Goal: Task Accomplishment & Management: Manage account settings

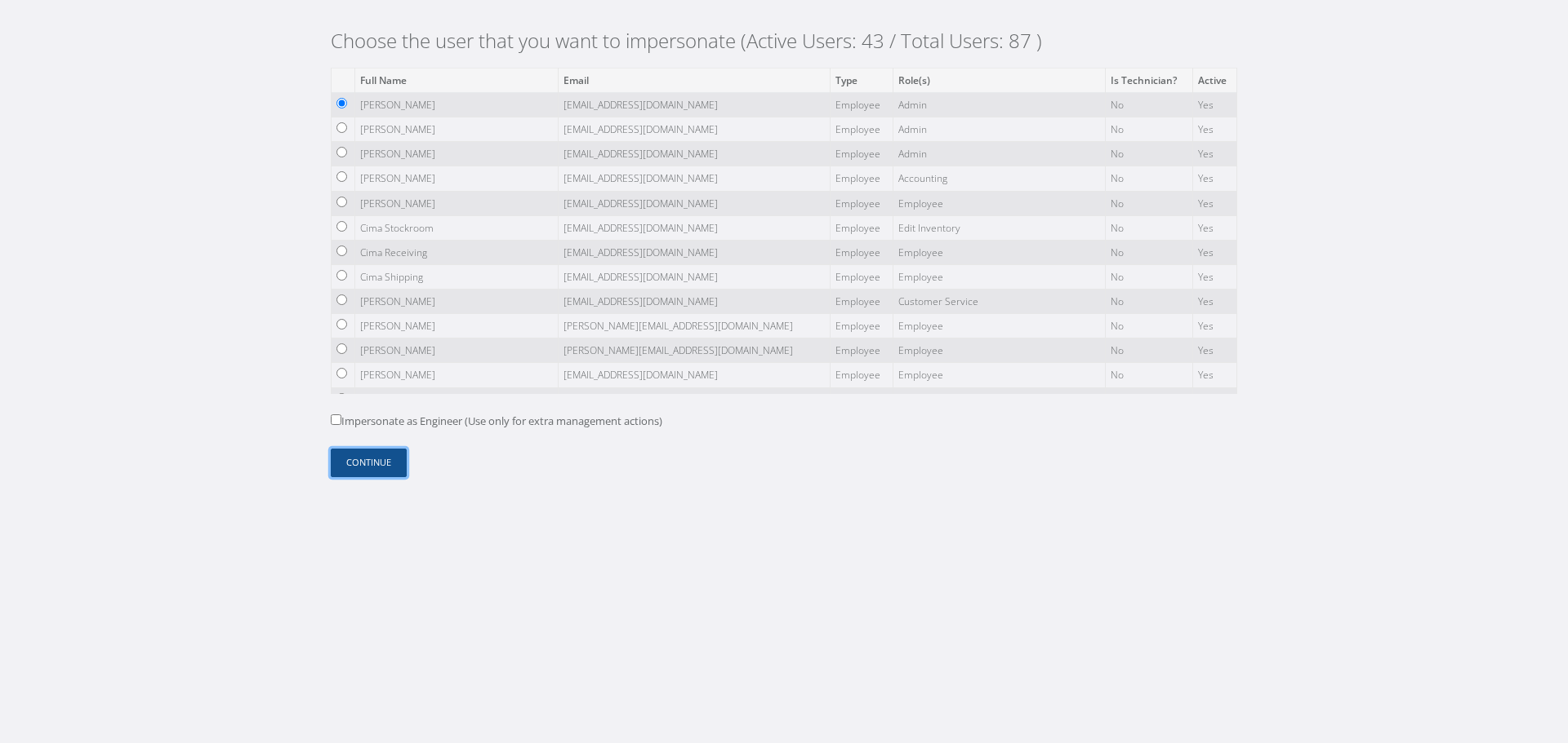
click at [349, 469] on button "Continue" at bounding box center [369, 463] width 76 height 29
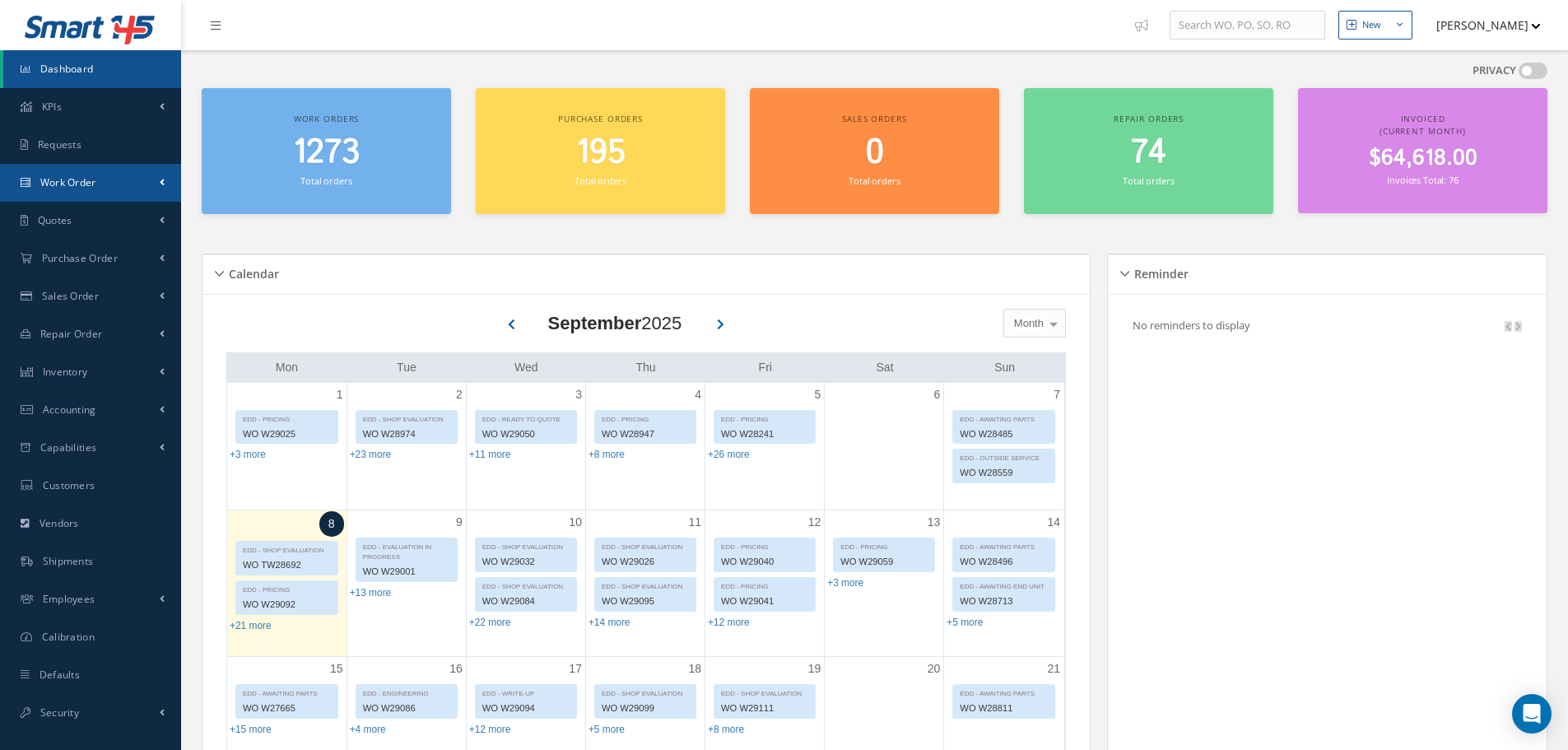
click at [157, 176] on link "Work Order" at bounding box center [90, 183] width 181 height 38
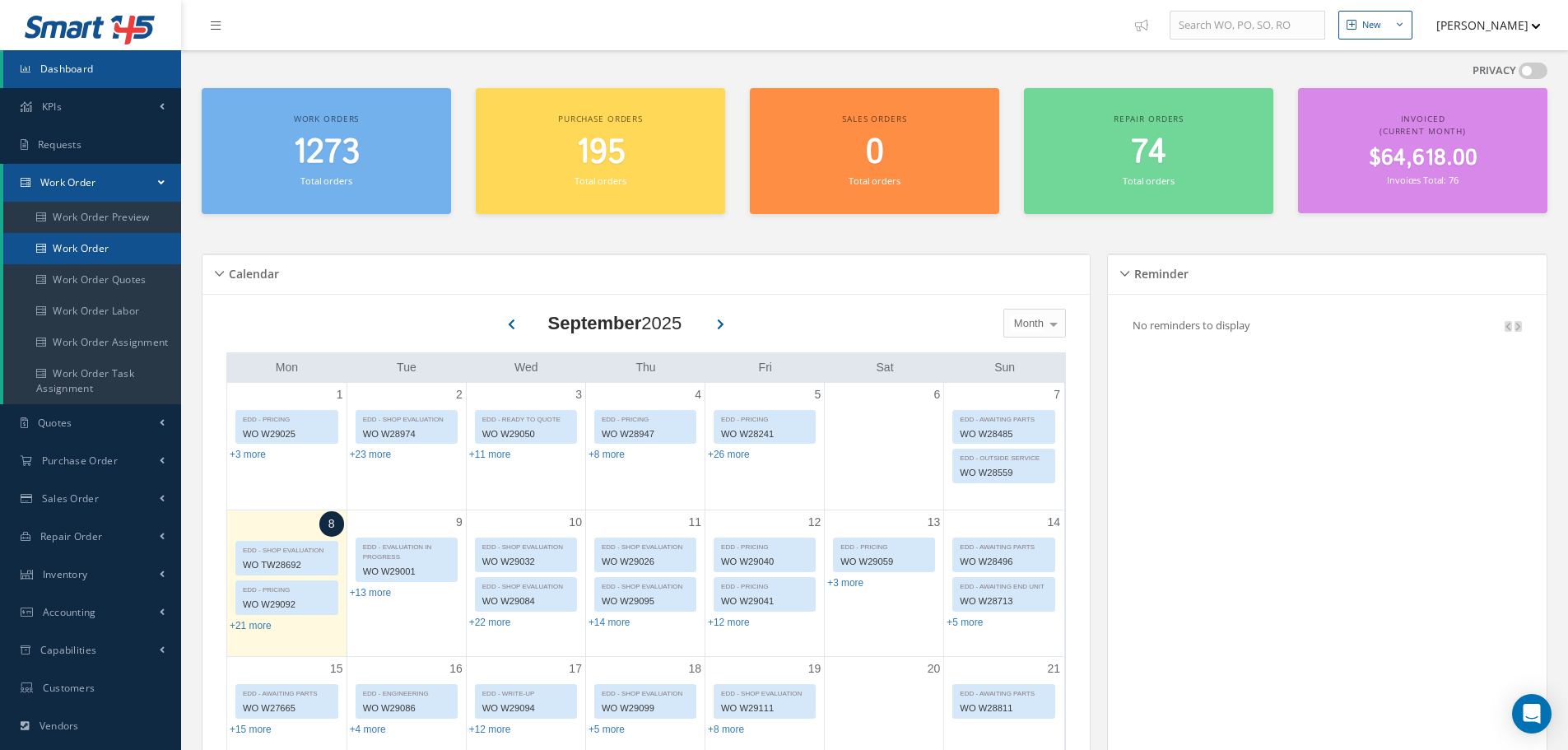
click at [83, 257] on link "Work Order" at bounding box center [92, 249] width 178 height 32
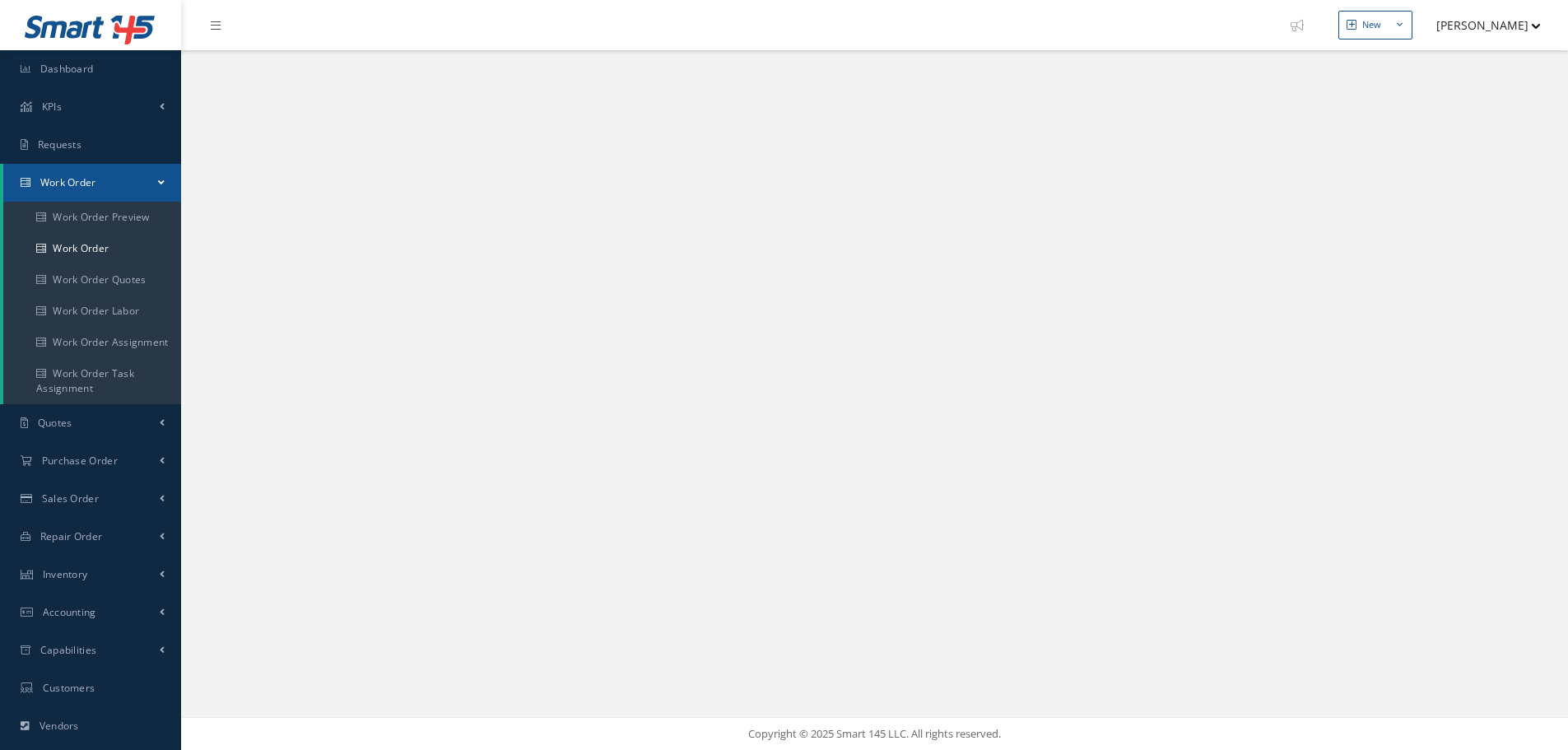
select select "25"
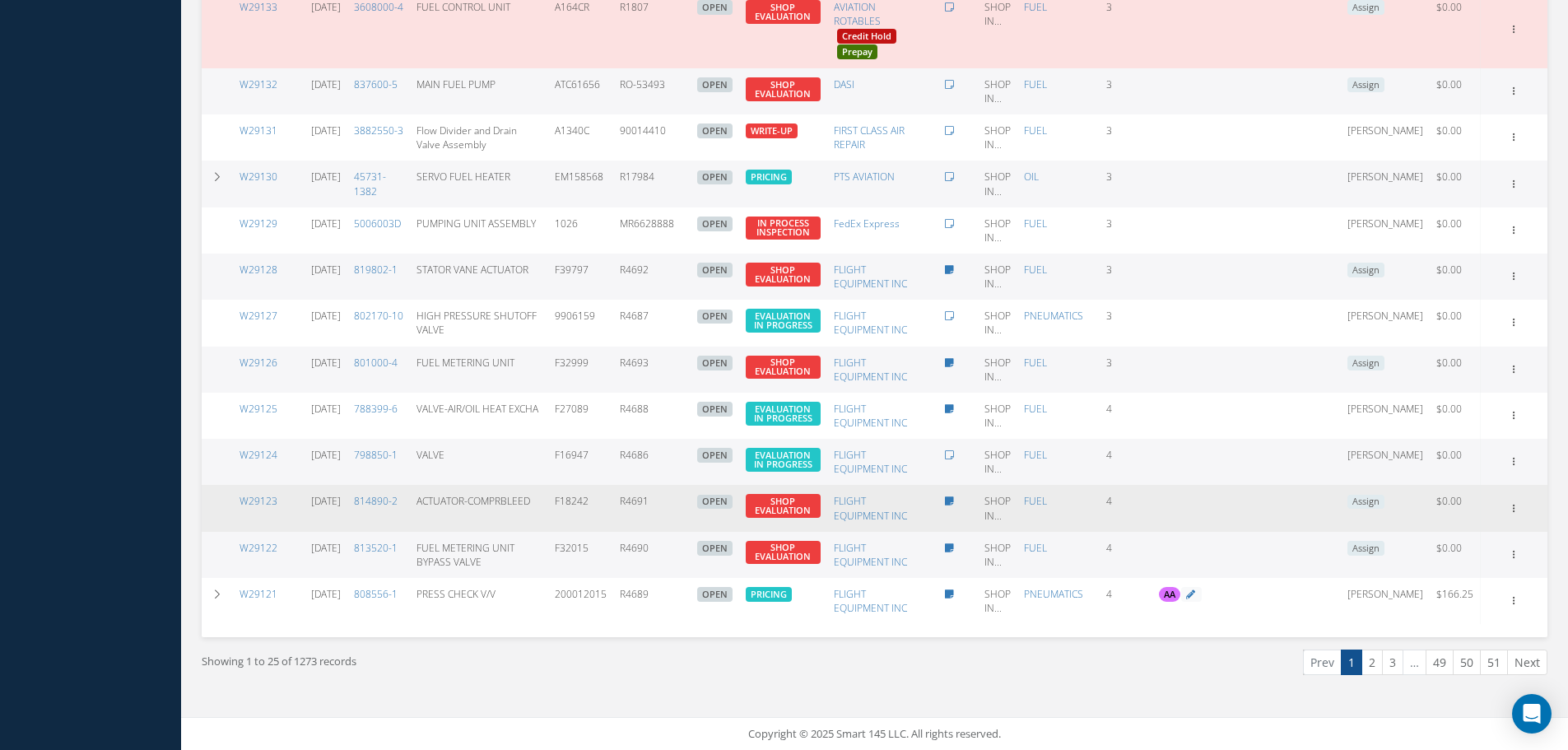
scroll to position [1071, 0]
click at [1513, 514] on icon at bounding box center [1514, 507] width 17 height 13
click at [1475, 548] on link "Edit" at bounding box center [1438, 540] width 131 height 21
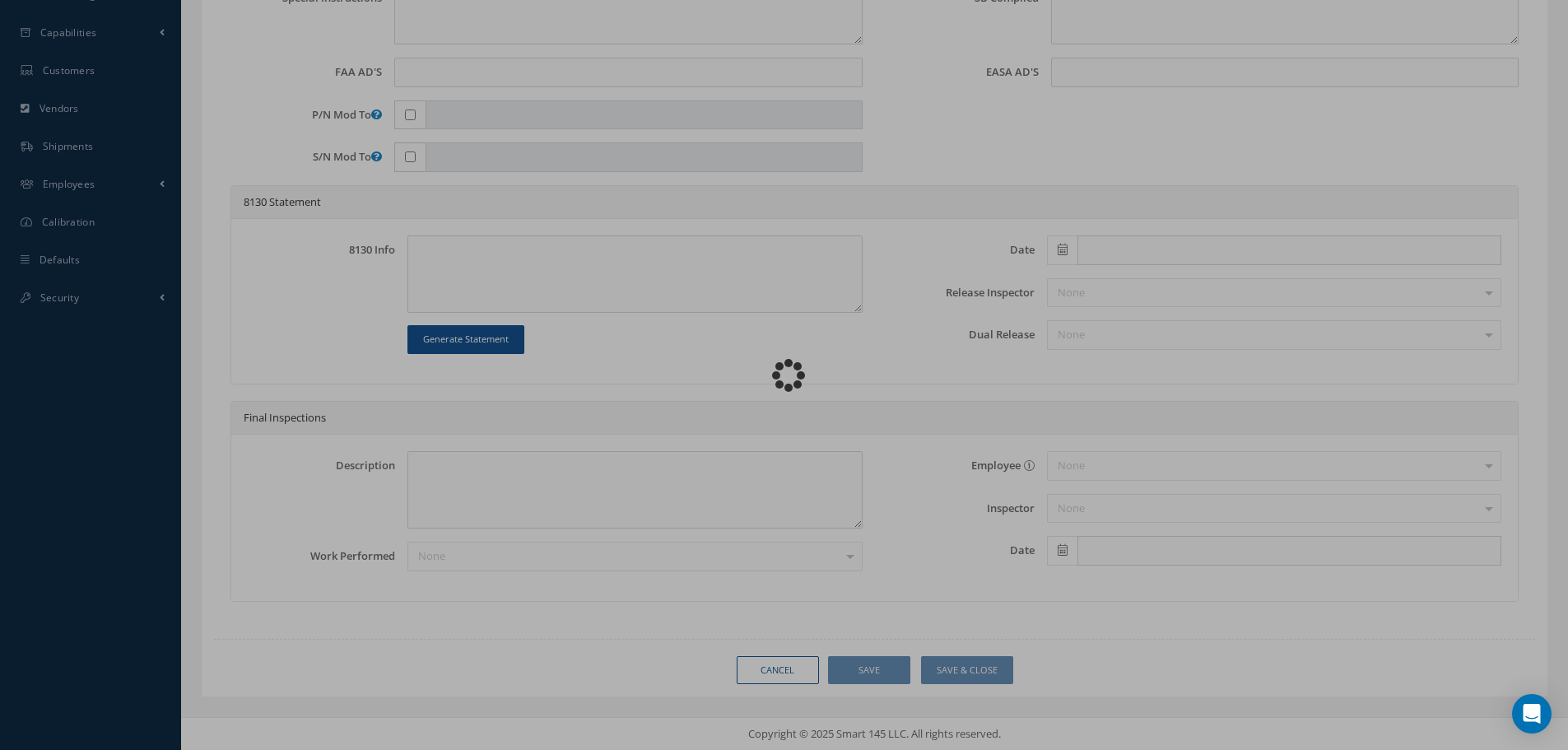
scroll to position [618, 0]
type input "814890-2"
type input "SHOP INC"
type input "09/04/2025"
type input "ACTUATOR-COMPRBLEED"
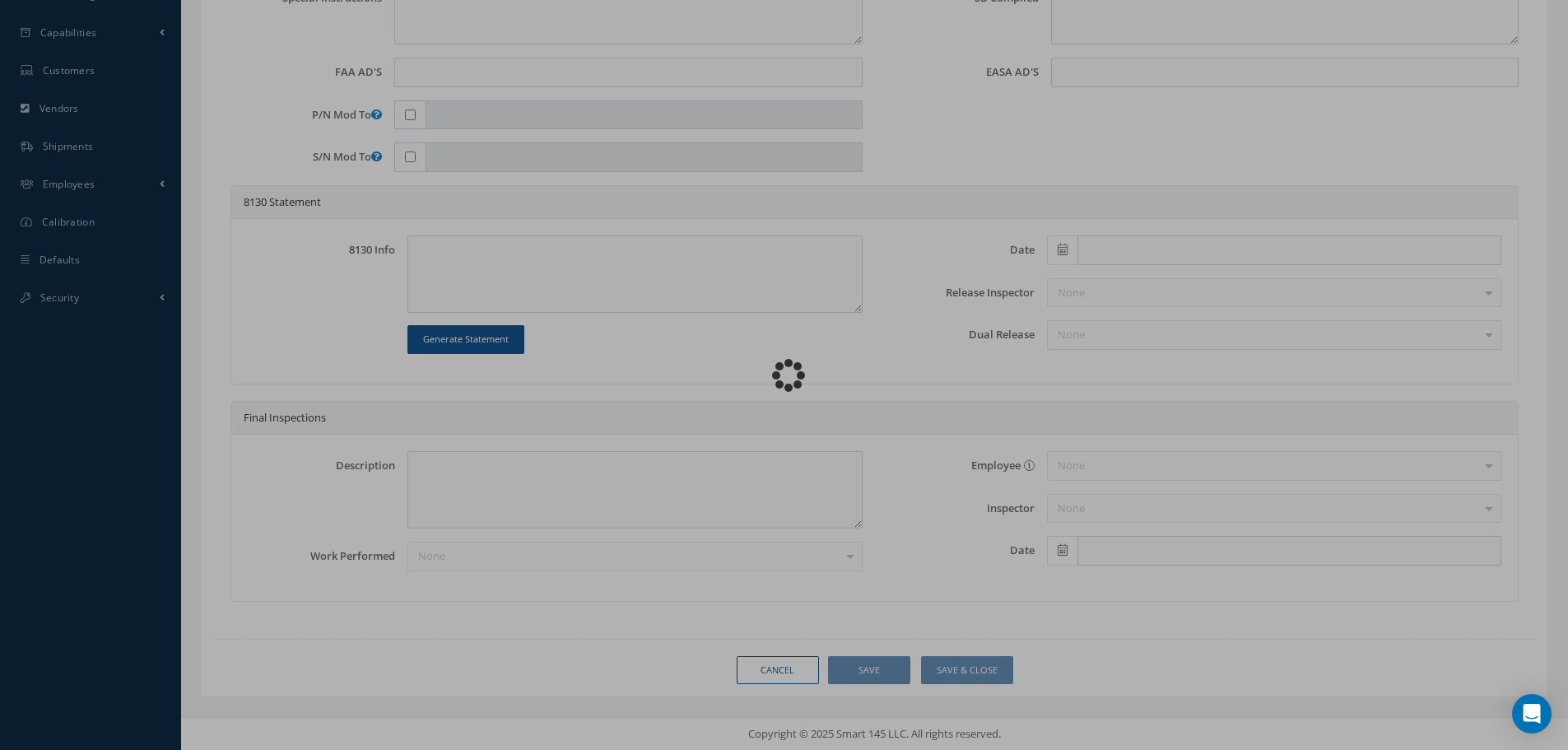
type input "R4691"
type input "09/10/2025"
type input "F18242"
type textarea "NONE"
type textarea "PLEASE SEE R.O. FOR DETAILS"
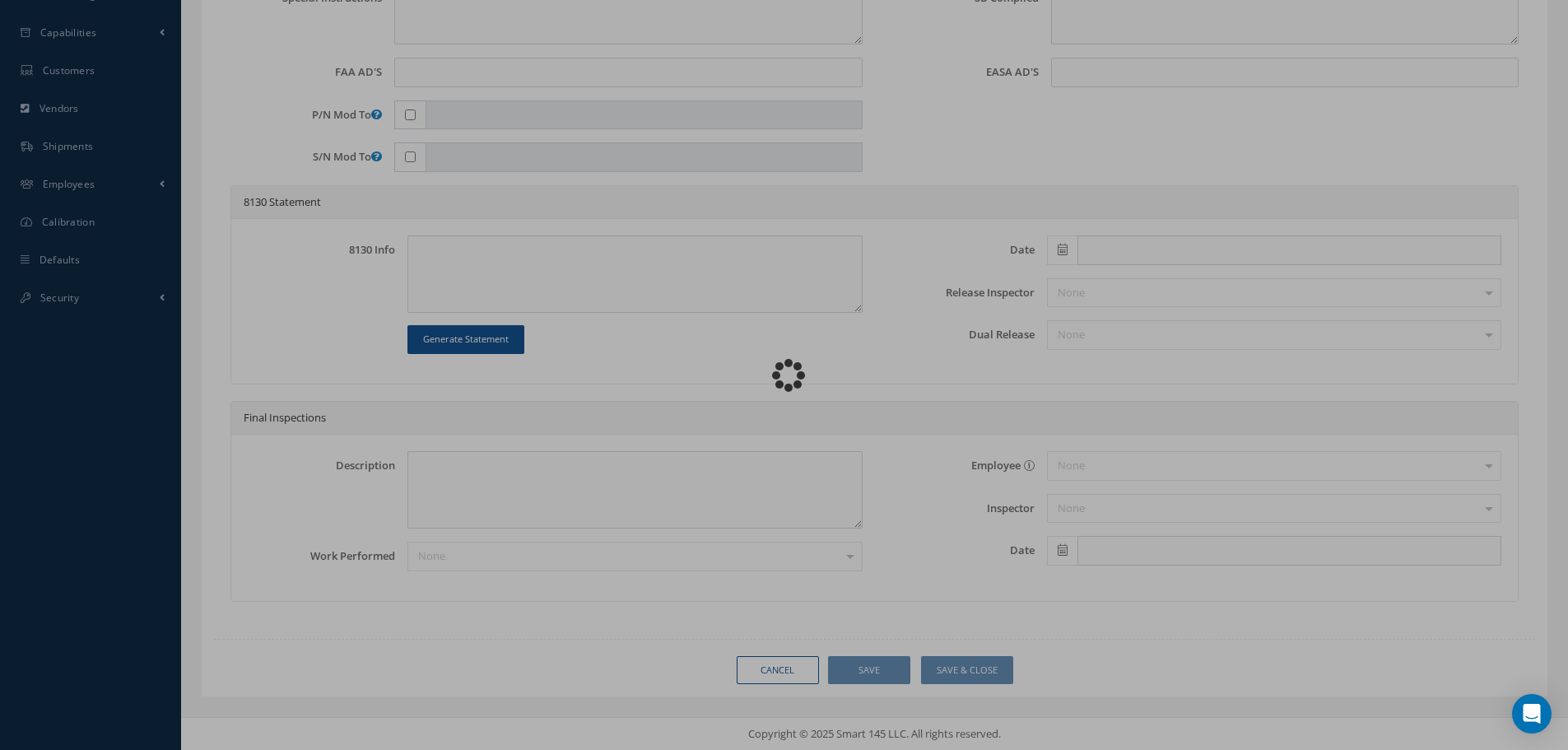
type input "NONE"
type textarea "PN AND SN VERIFIED ON UNIT AND CUSTOMER RO. SHOP MUST CHECK FOR DAMAGES. NO AD …"
type textarea "NONE"
type input "NONE"
